Goal: Task Accomplishment & Management: Use online tool/utility

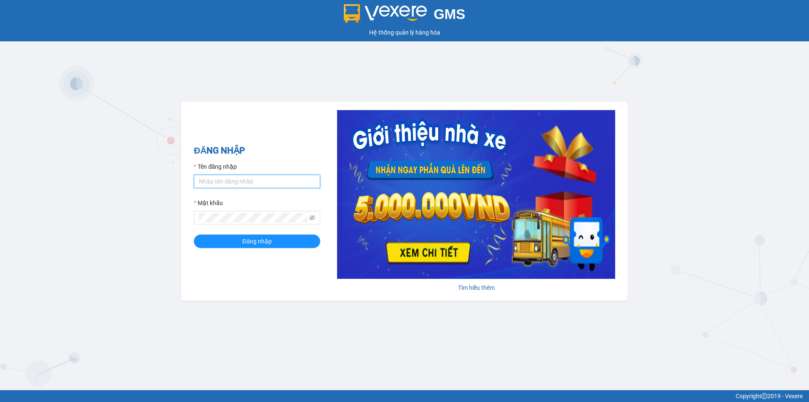
click at [253, 183] on input "Tên đăng nhập" at bounding box center [257, 181] width 126 height 13
type input "dien.hao"
click at [194, 234] on button "Đăng nhập" at bounding box center [257, 240] width 126 height 13
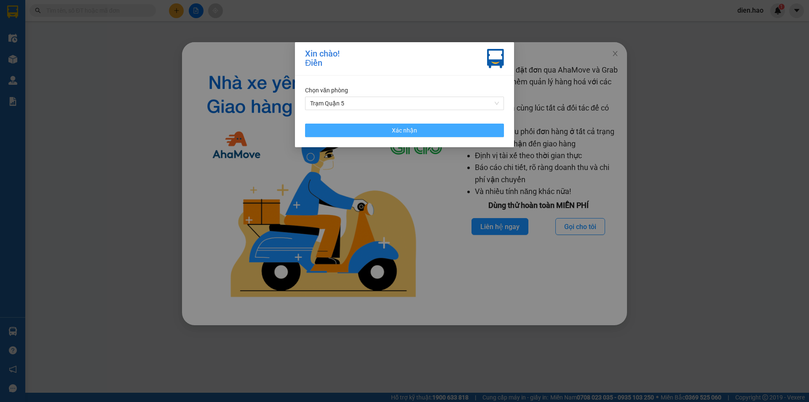
click at [409, 130] on span "Xác nhận" at bounding box center [404, 130] width 25 height 9
